Goal: Find specific page/section: Find specific page/section

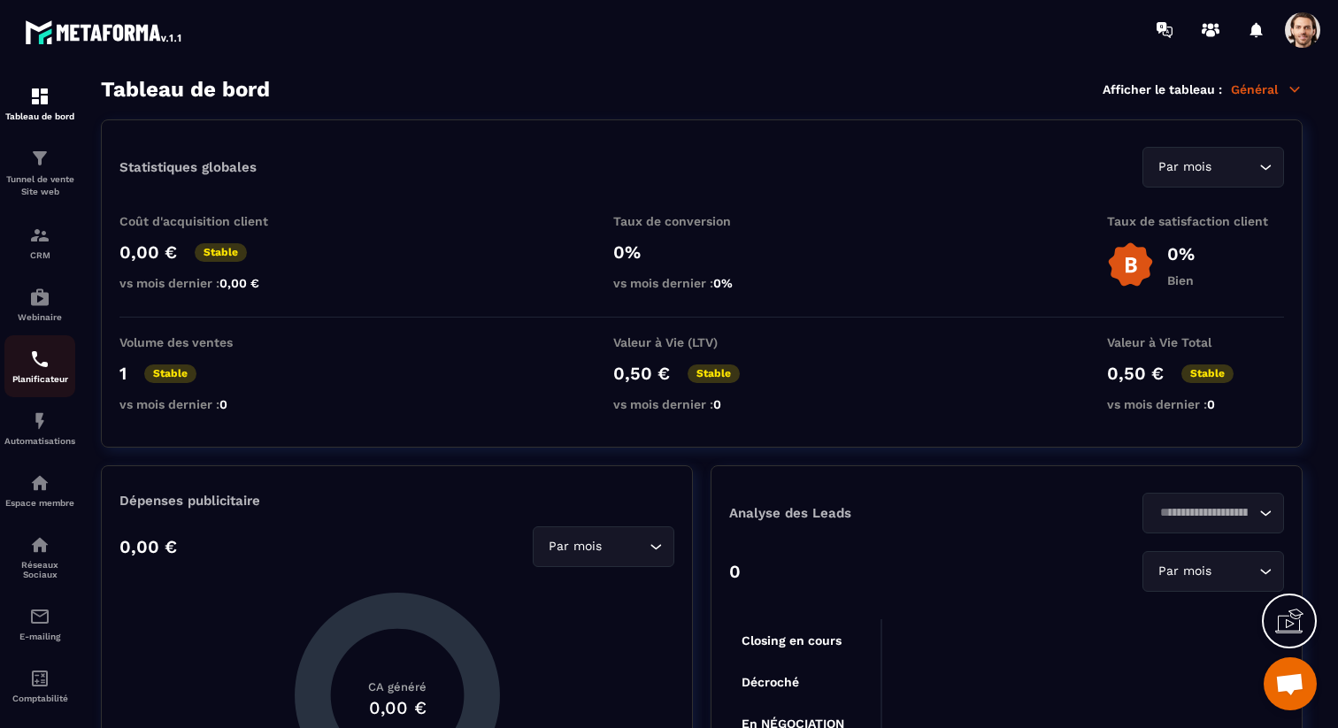
click at [56, 373] on div "Planificateur" at bounding box center [39, 366] width 71 height 35
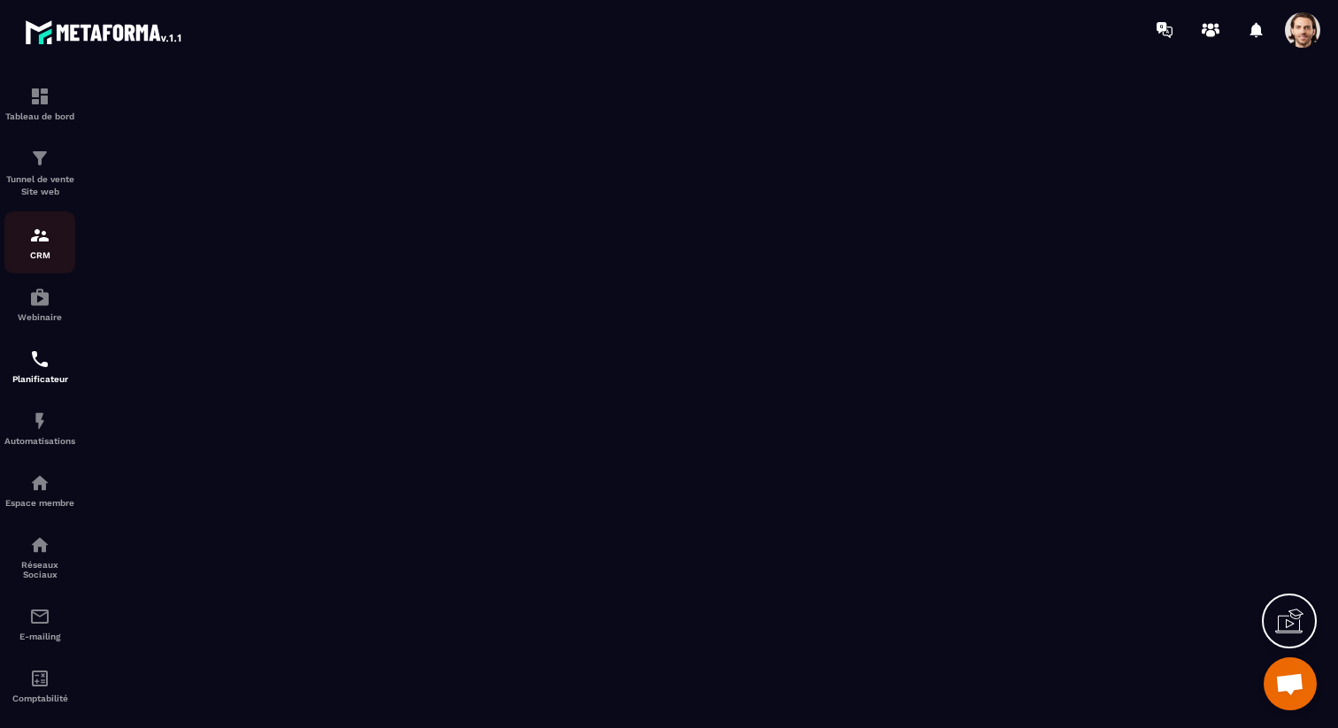
click at [46, 235] on img at bounding box center [39, 235] width 21 height 21
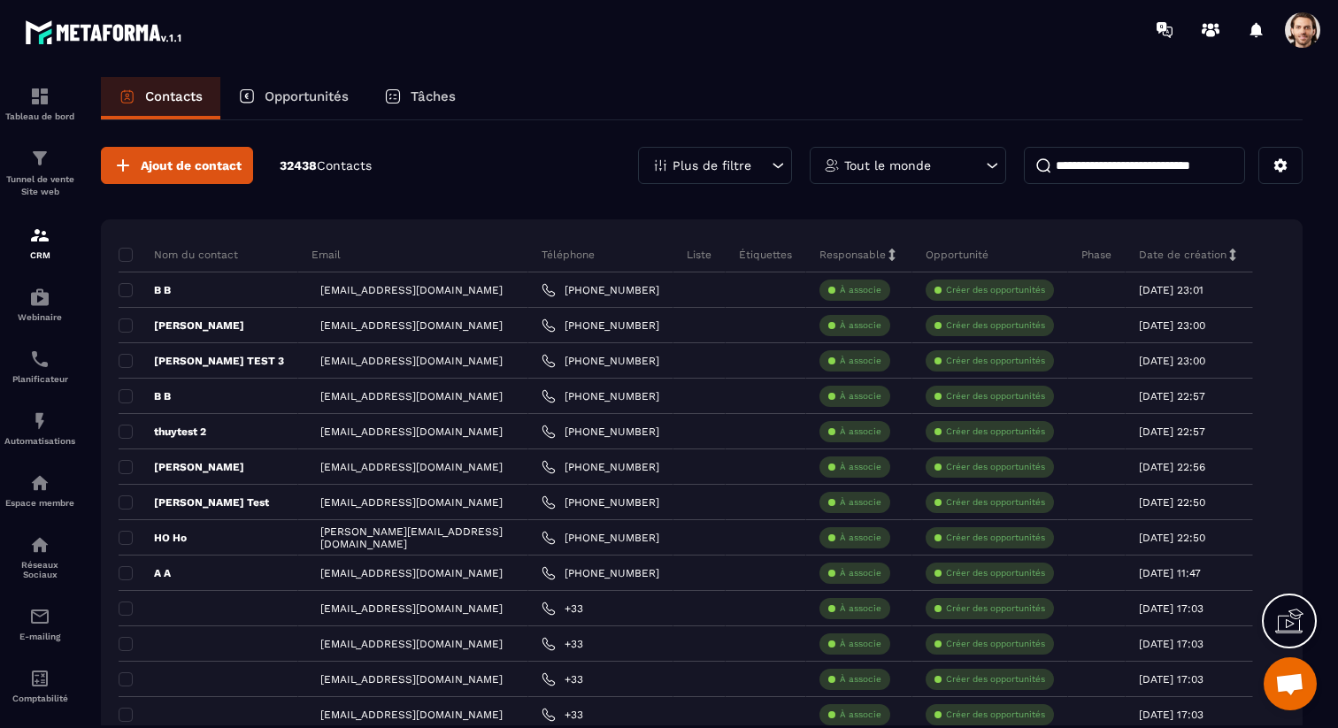
click at [438, 92] on p "Tâches" at bounding box center [433, 96] width 45 height 16
